Goal: Navigation & Orientation: Understand site structure

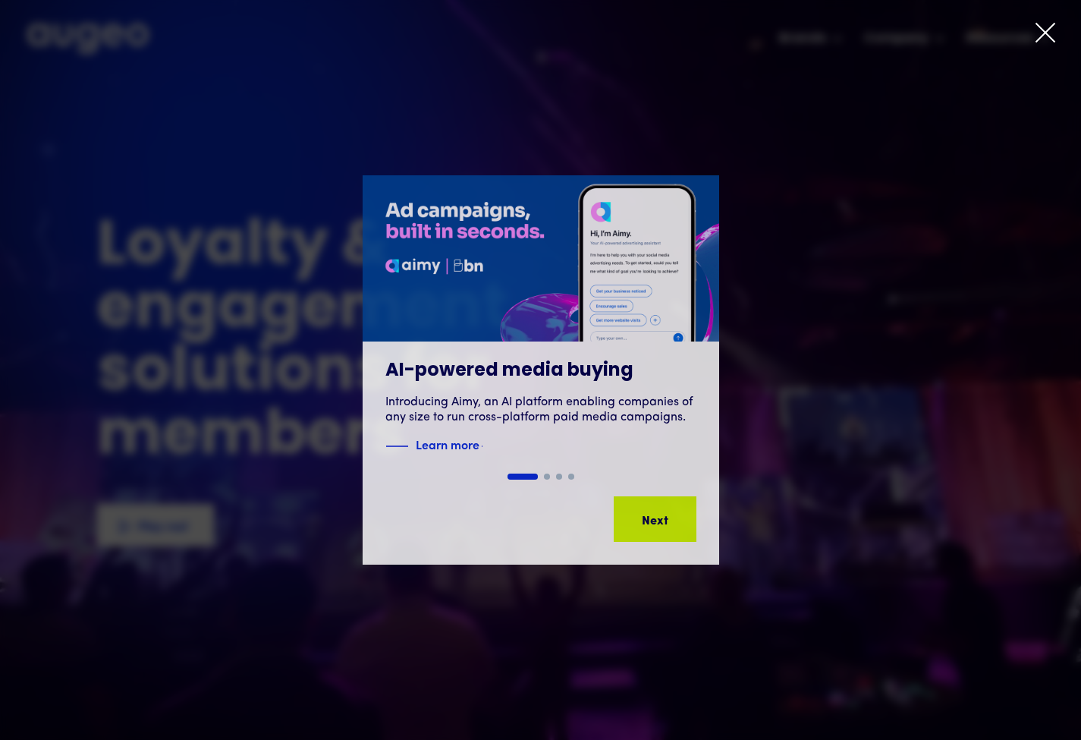
click at [1039, 24] on icon at bounding box center [1045, 32] width 23 height 23
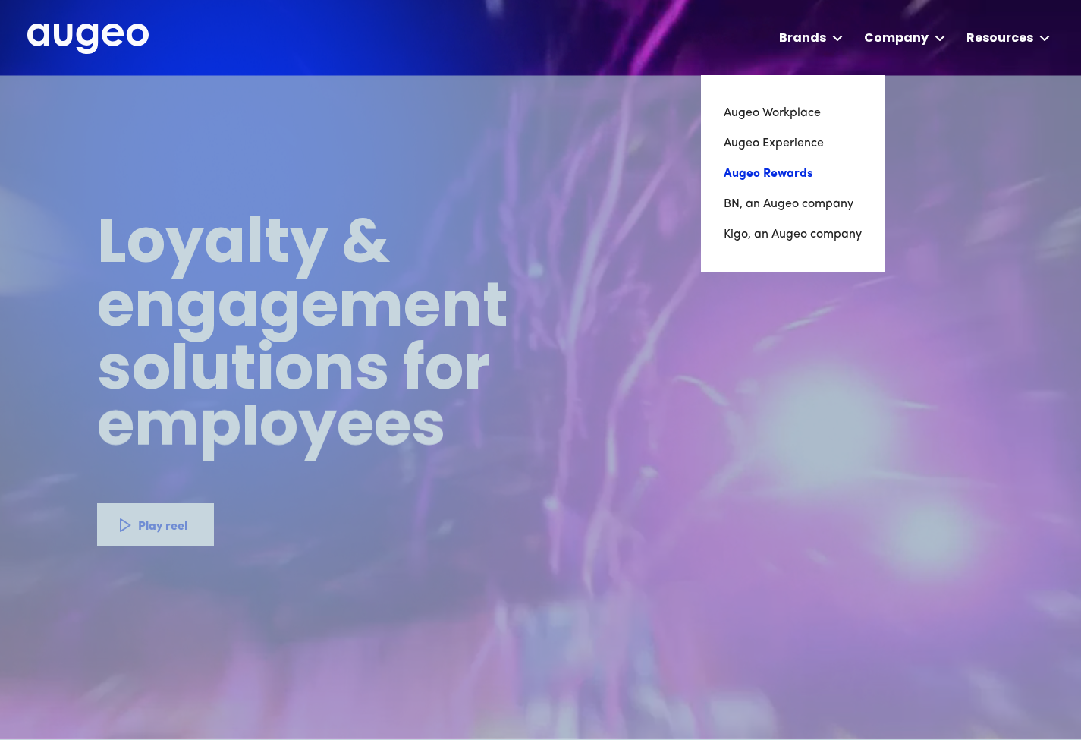
scroll to position [1, 0]
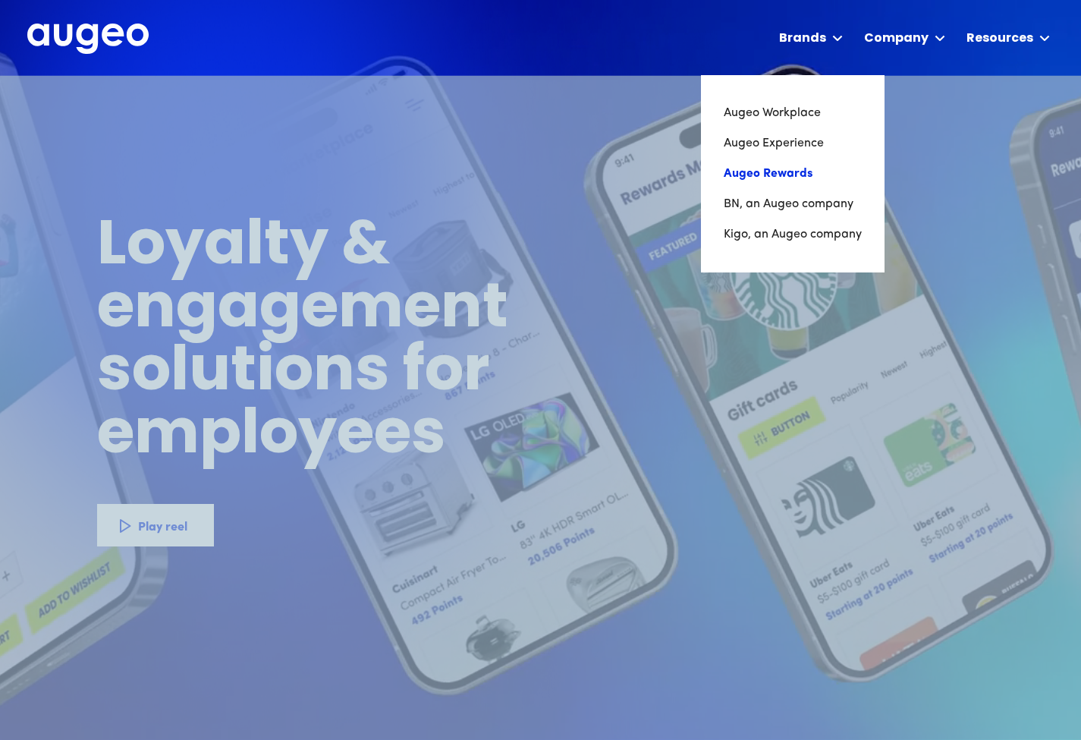
click at [781, 171] on link "Augeo Rewards" at bounding box center [793, 174] width 138 height 30
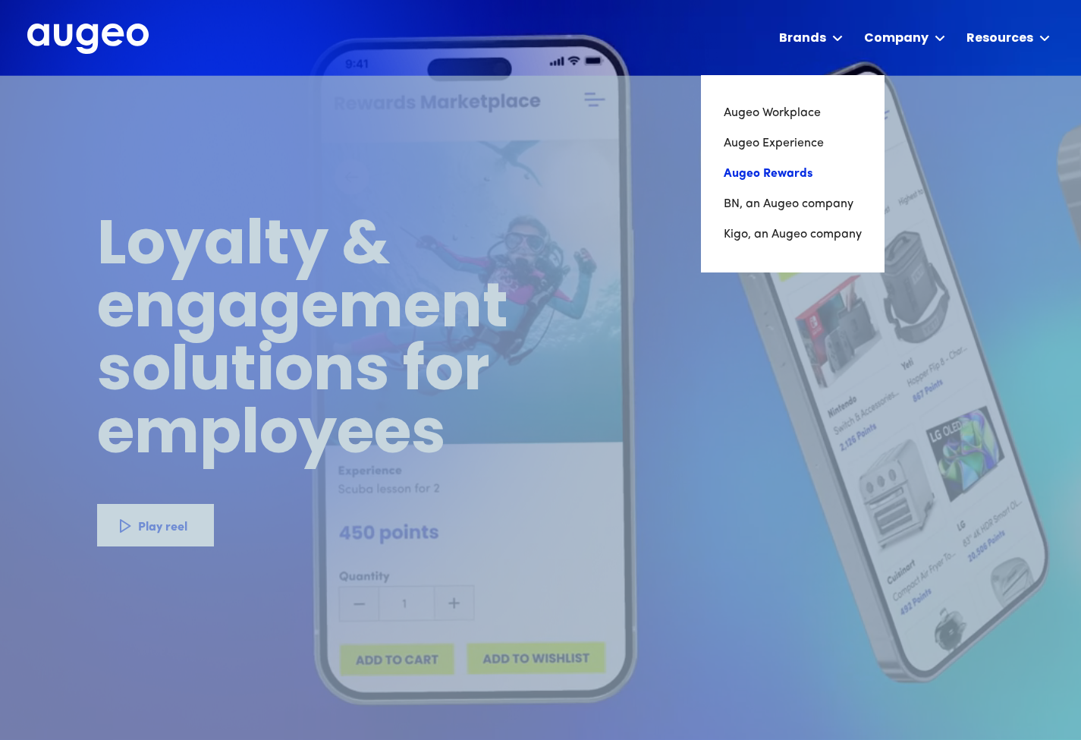
scroll to position [0, 0]
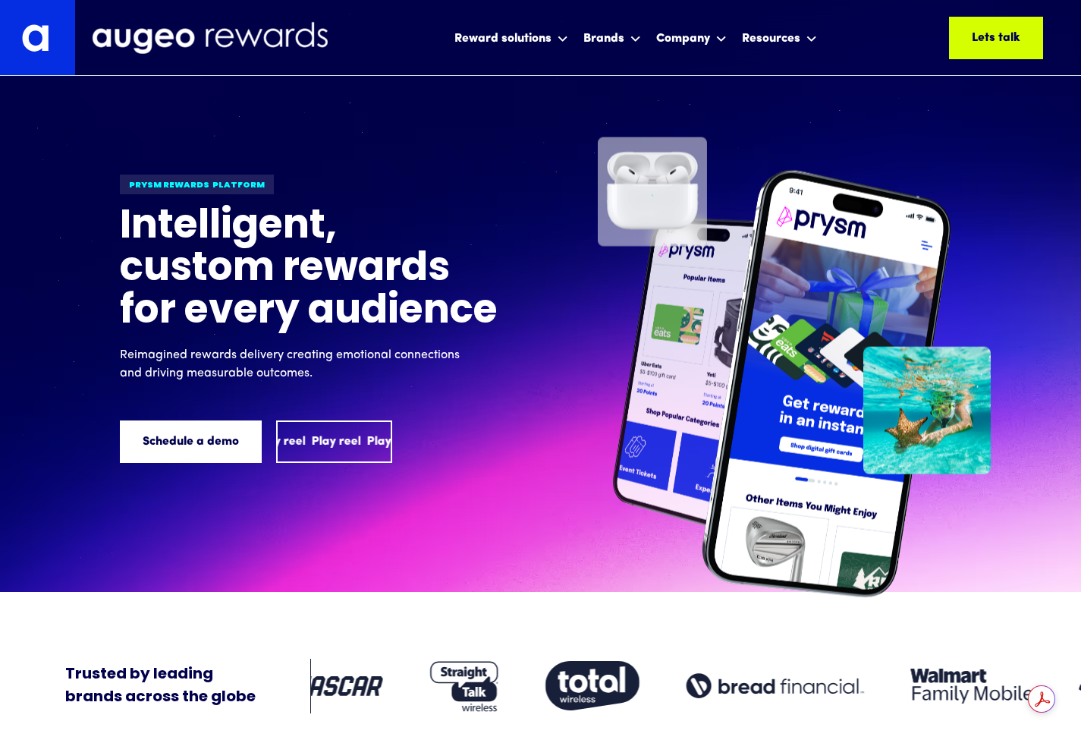
click at [366, 434] on div "Play reel Play reel Play reel" at bounding box center [443, 441] width 166 height 18
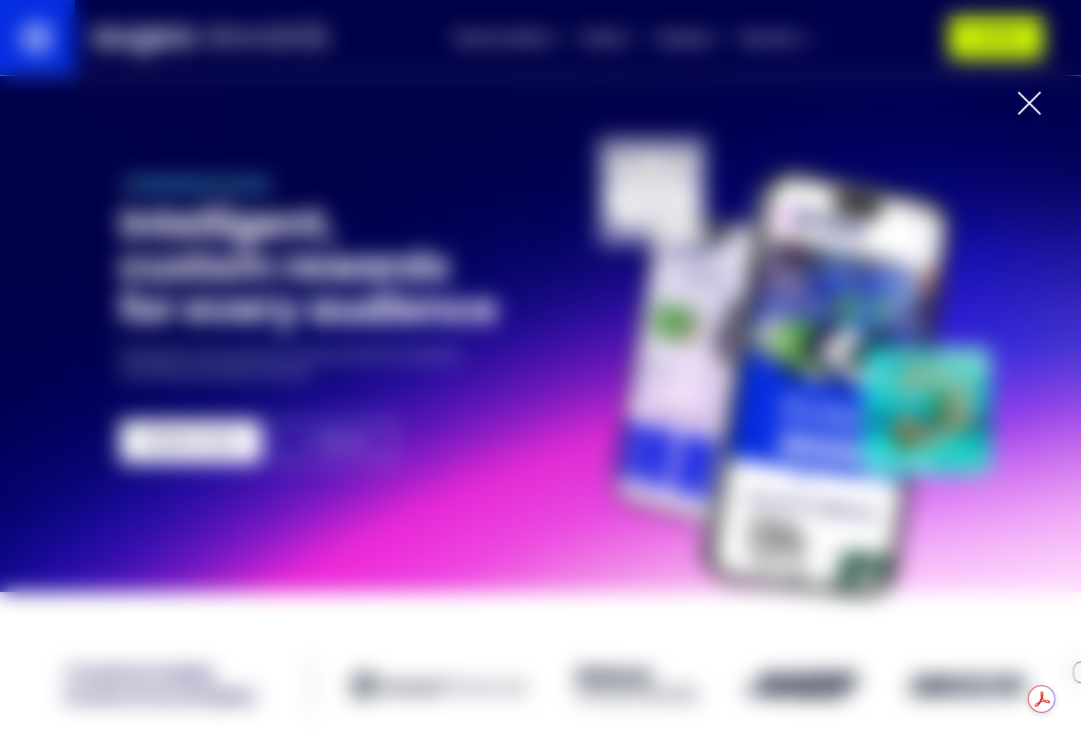
click at [1029, 99] on div at bounding box center [1029, 103] width 24 height 24
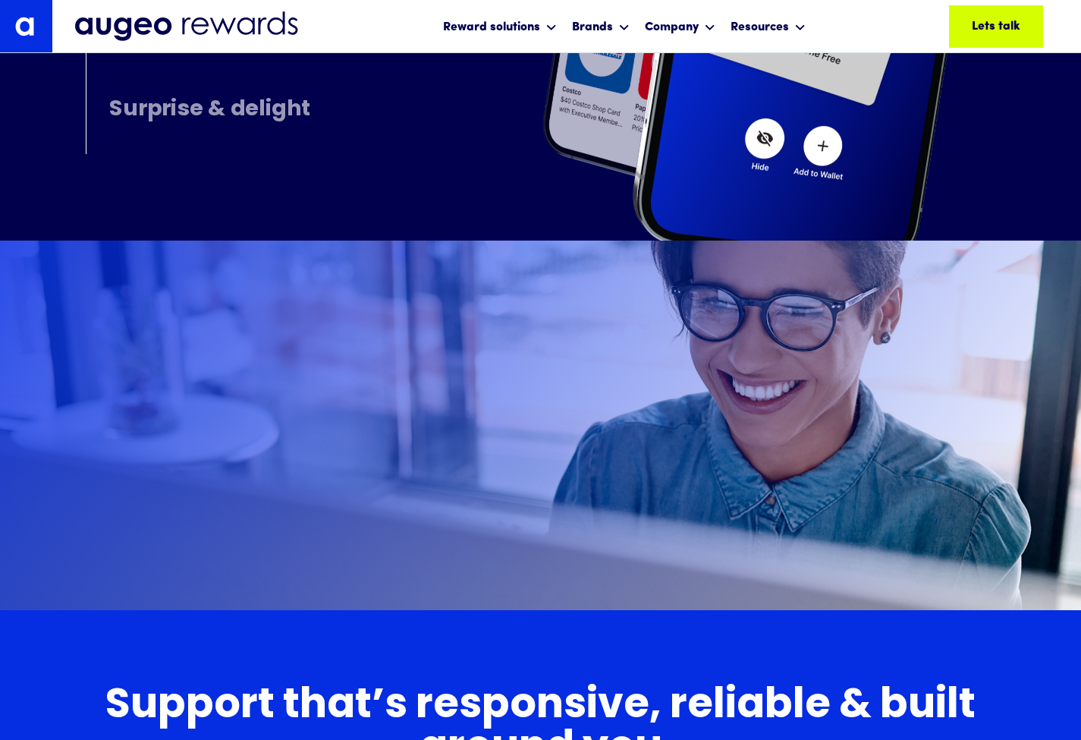
click at [233, 29] on img at bounding box center [187, 27] width 225 height 32
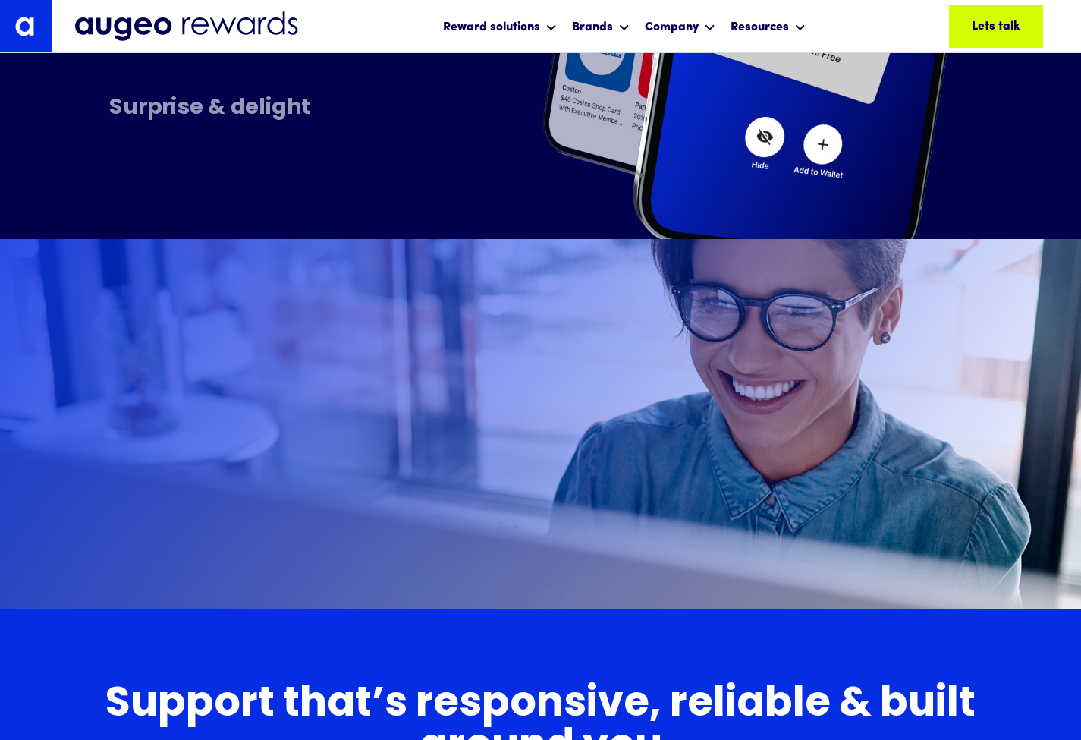
scroll to position [8585, 0]
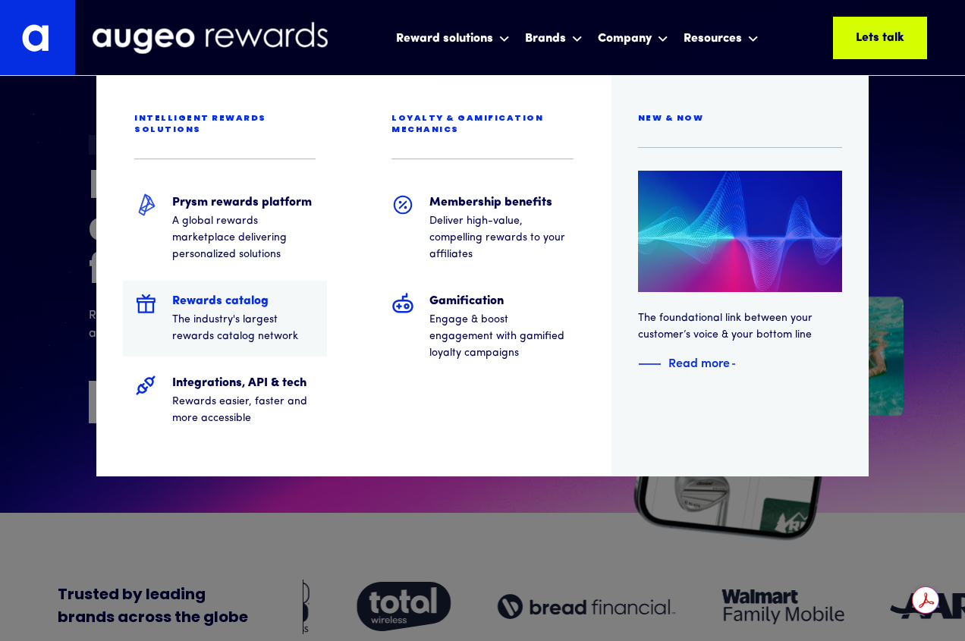
click at [231, 292] on h5 "Rewards catalog" at bounding box center [243, 301] width 143 height 18
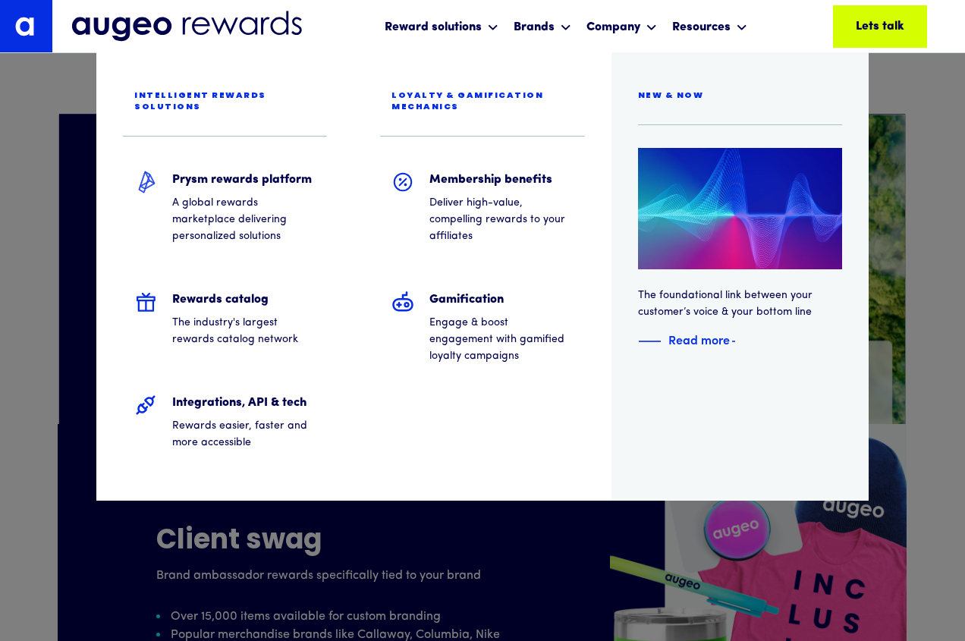
scroll to position [3468, 0]
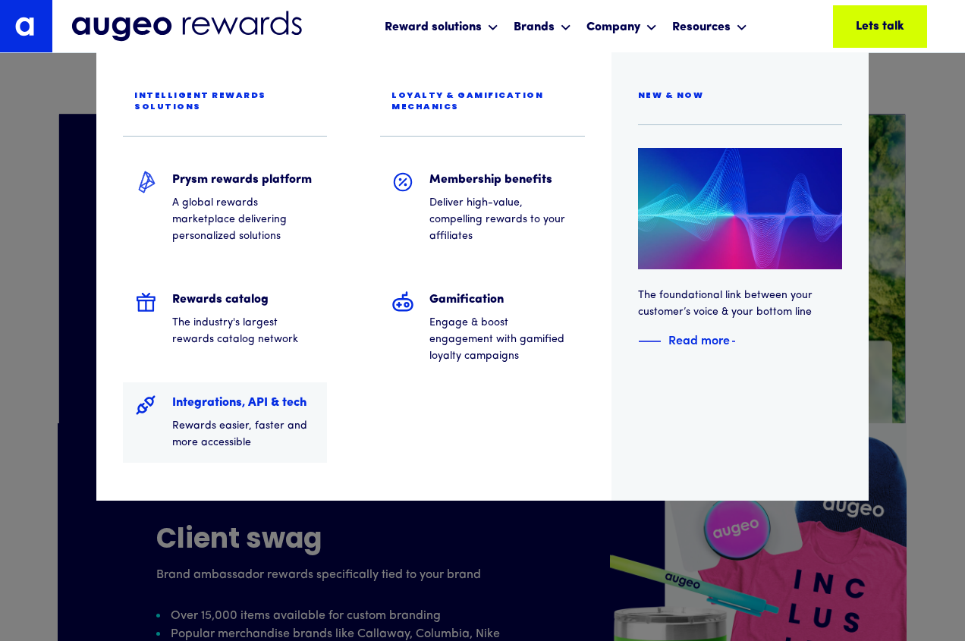
click at [241, 394] on h5 "Integrations, API & tech" at bounding box center [243, 403] width 143 height 18
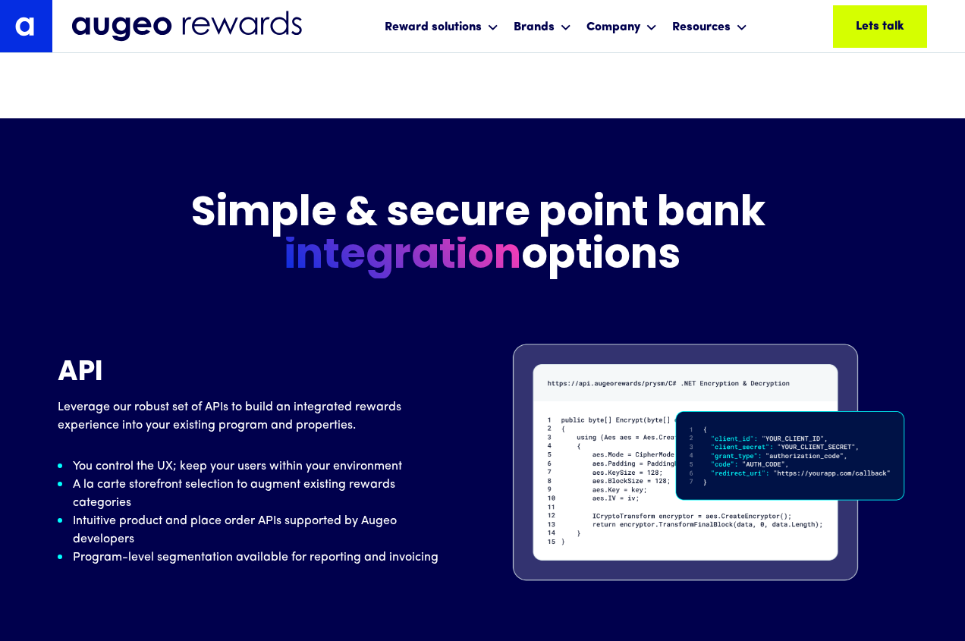
scroll to position [2198, 0]
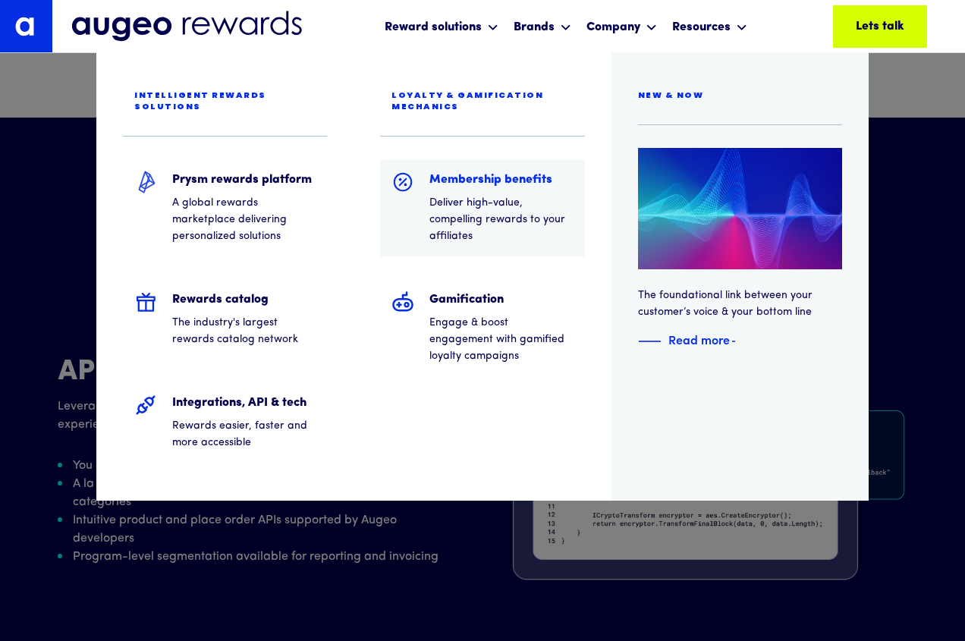
click at [470, 182] on h5 "Membership benefits" at bounding box center [500, 180] width 143 height 18
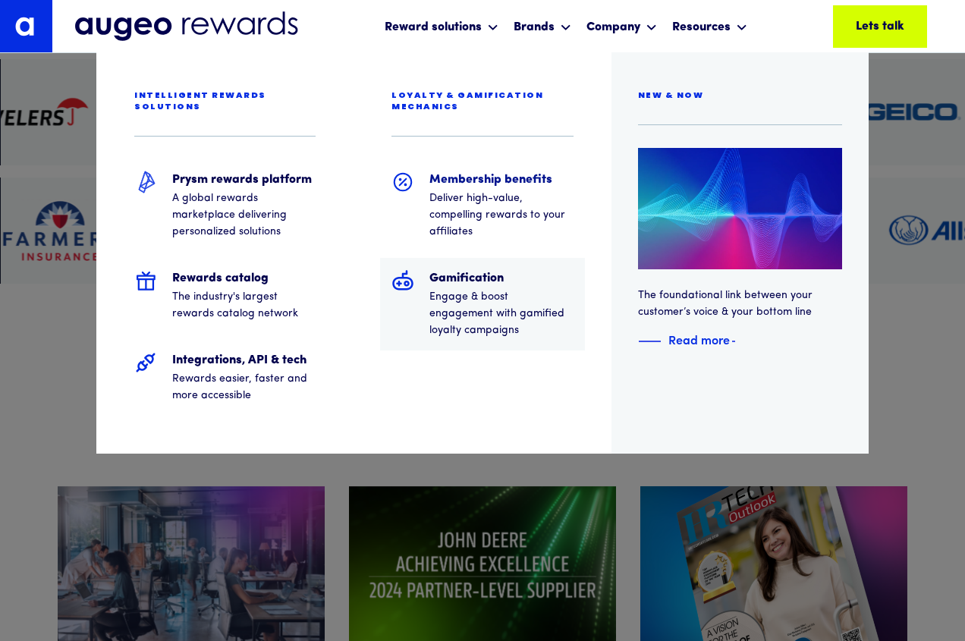
scroll to position [4586, 0]
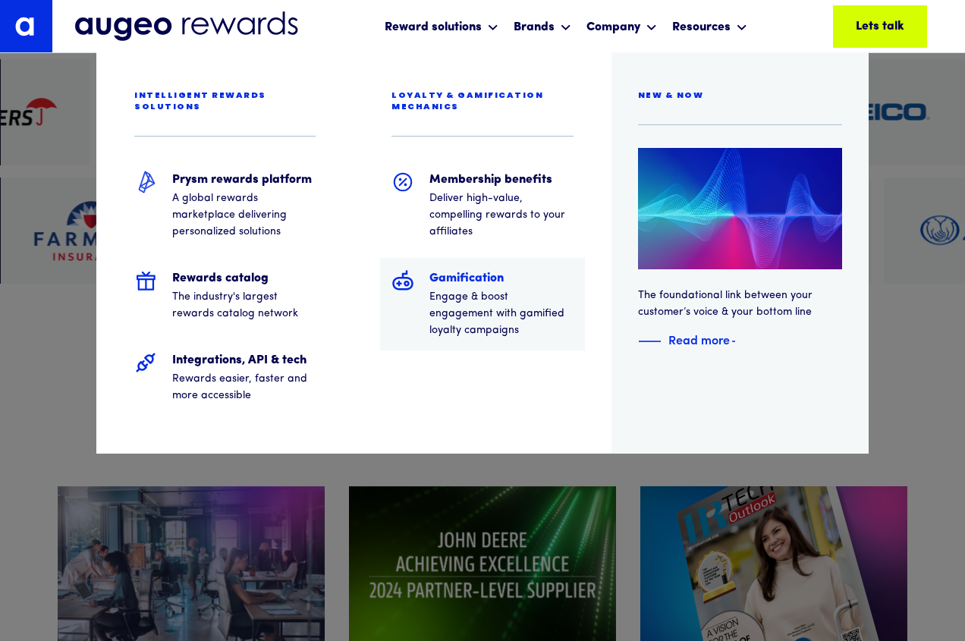
click at [460, 278] on h5 "Gamification" at bounding box center [500, 278] width 143 height 18
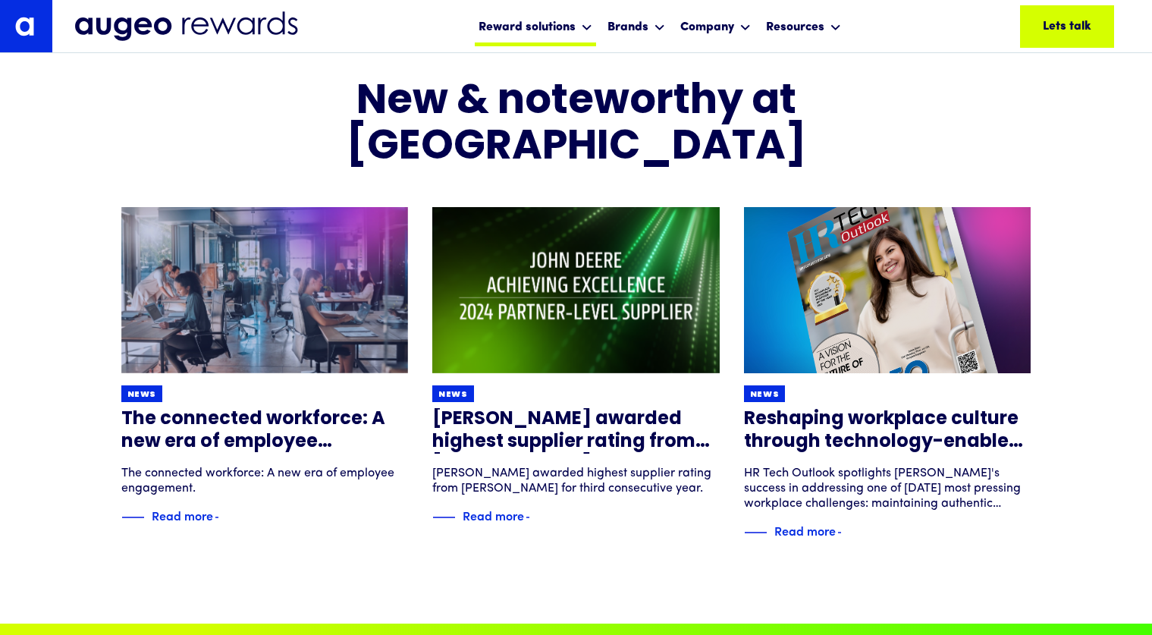
scroll to position [2838, 0]
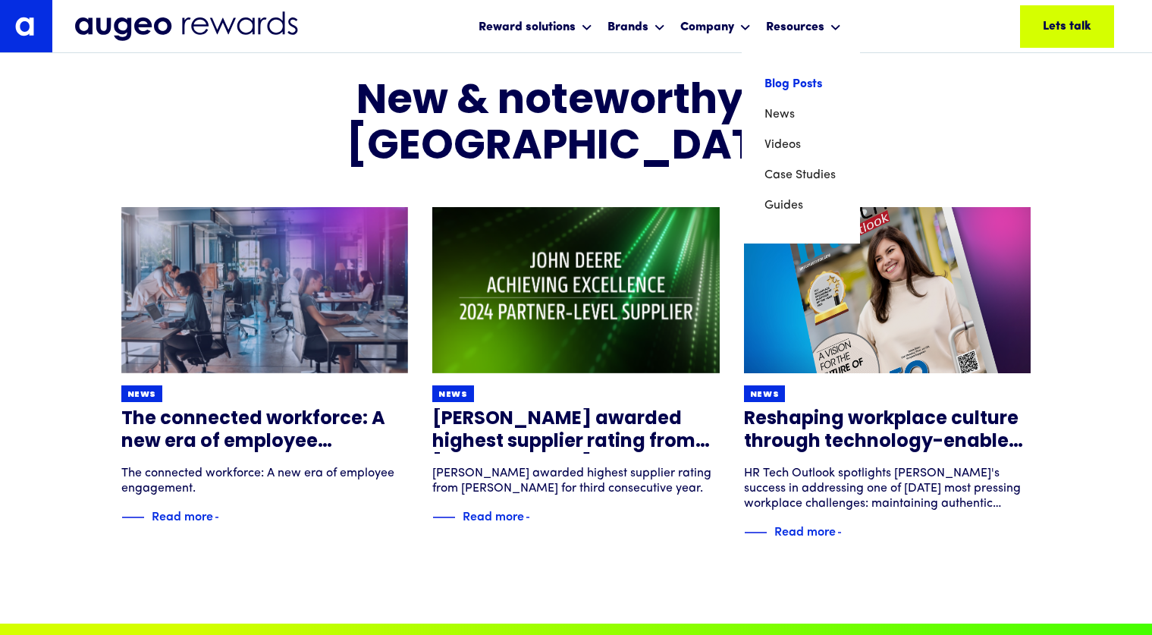
click at [791, 84] on link "Blog Posts" at bounding box center [801, 84] width 73 height 30
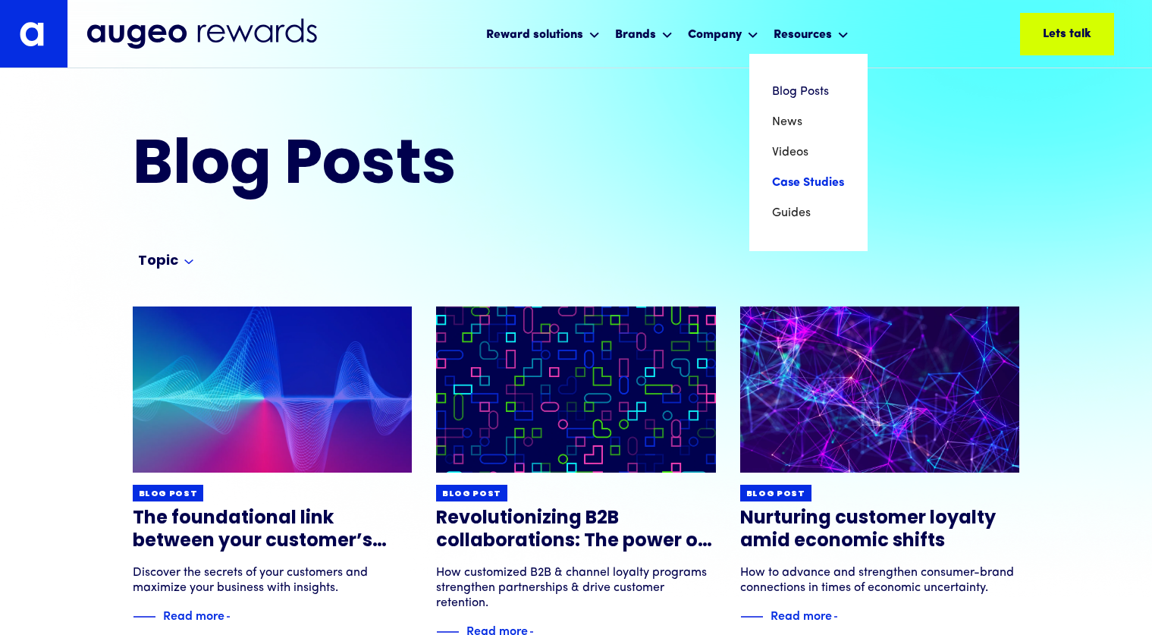
click at [779, 178] on link "Case Studies" at bounding box center [808, 183] width 73 height 30
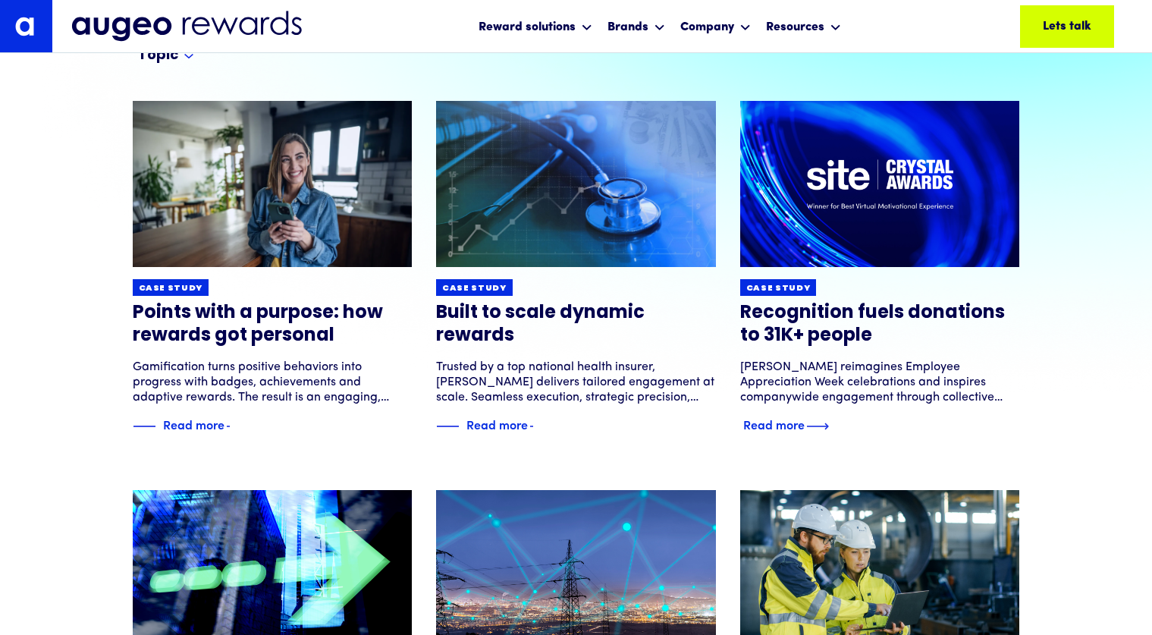
scroll to position [206, 0]
